Goal: Find specific page/section

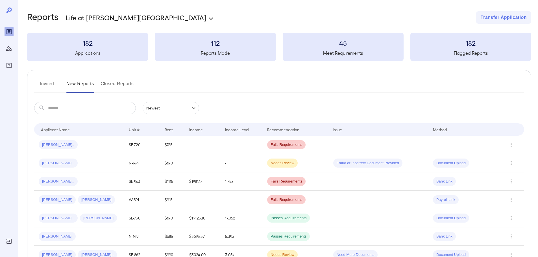
click at [108, 112] on input "text" at bounding box center [92, 108] width 88 height 12
click at [92, 148] on div "[PERSON_NAME].." at bounding box center [79, 144] width 81 height 9
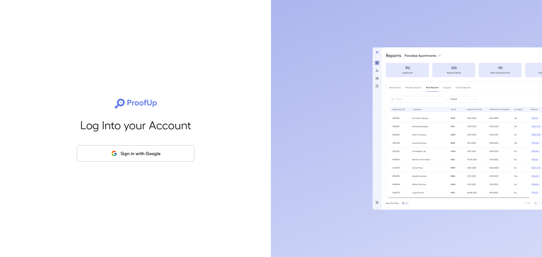
click at [140, 147] on button "Sign in with Google" at bounding box center [136, 153] width 118 height 16
